Goal: Task Accomplishment & Management: Manage account settings

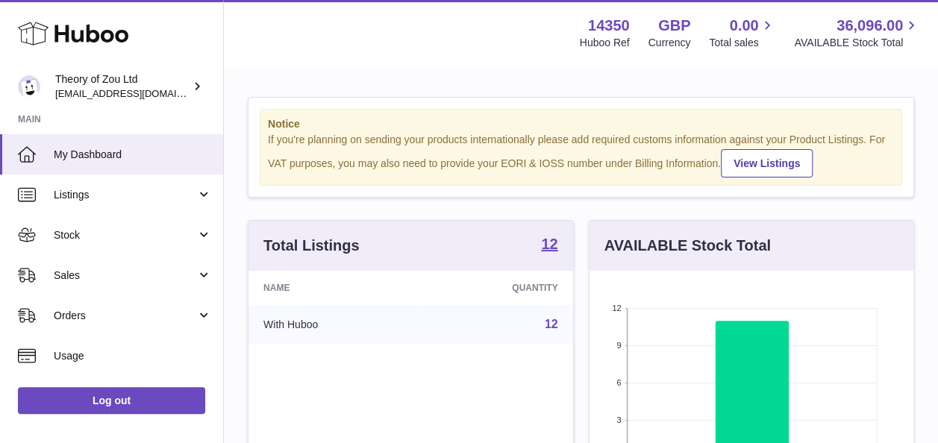
scroll to position [233, 324]
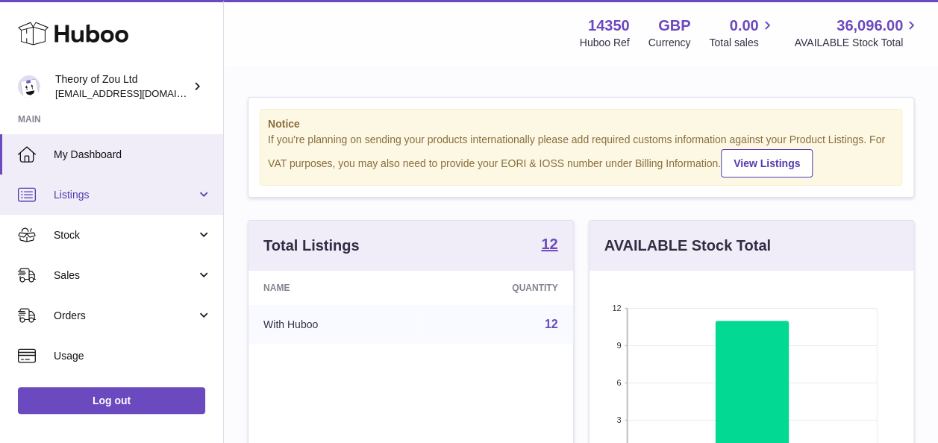
click at [134, 178] on link "Listings" at bounding box center [111, 195] width 223 height 40
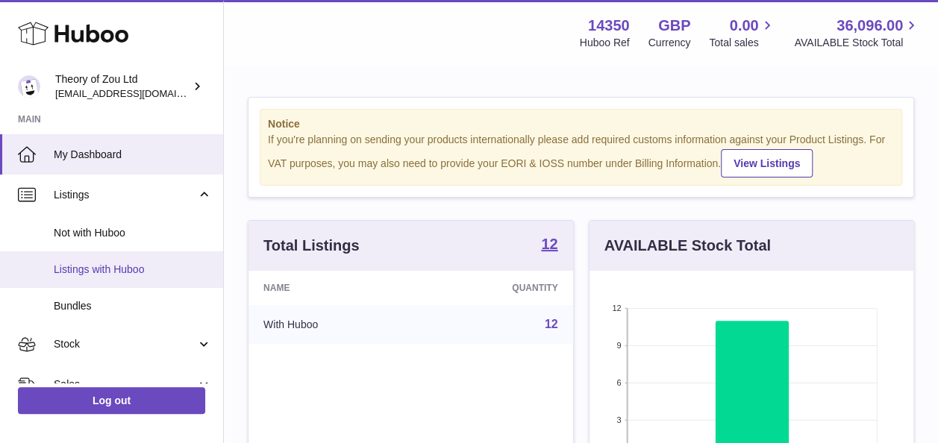
click at [132, 269] on span "Listings with Huboo" at bounding box center [133, 270] width 158 height 14
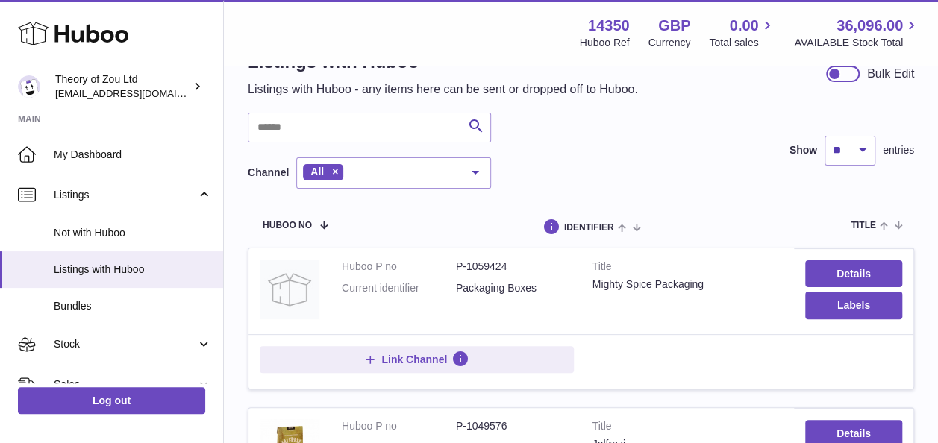
scroll to position [48, 0]
drag, startPoint x: 521, startPoint y: 262, endPoint x: 469, endPoint y: 267, distance: 52.5
click at [469, 267] on dd "P-1059424" at bounding box center [513, 266] width 114 height 14
copy dd "1059424"
